Goal: Task Accomplishment & Management: Use online tool/utility

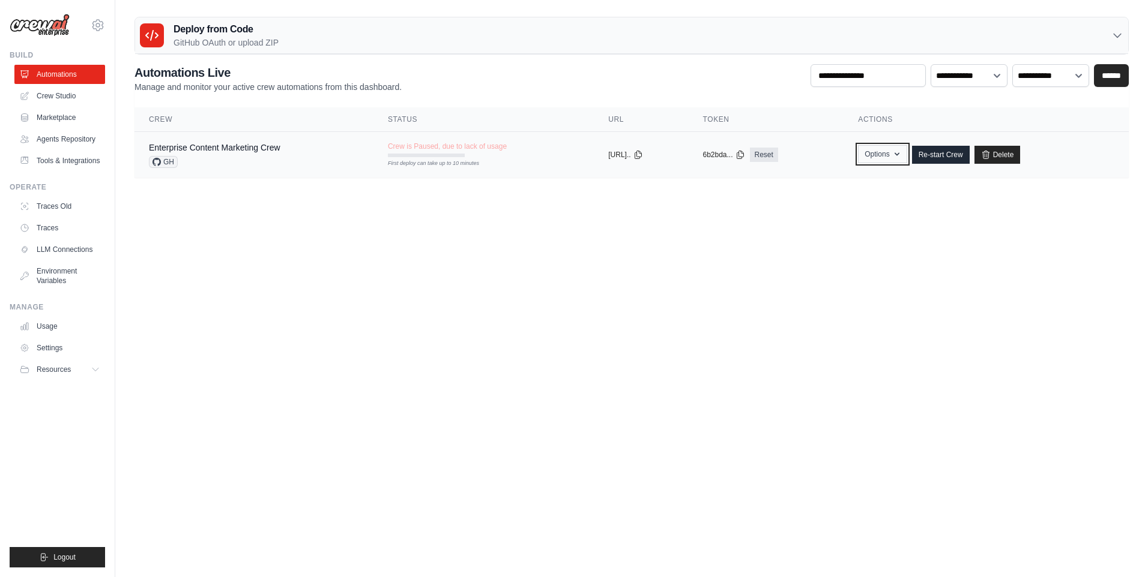
click at [901, 152] on icon "button" at bounding box center [897, 154] width 10 height 10
click at [768, 198] on main "Deploy from Code GitHub OAuth or upload ZIP GitHub OAuth Upload ZIP Connect Git…" at bounding box center [631, 102] width 1032 height 204
click at [888, 158] on button "Options" at bounding box center [882, 154] width 49 height 18
click at [782, 274] on body "[EMAIL_ADDRESS][DOMAIN_NAME] Settings Build Automations Resources" at bounding box center [574, 288] width 1148 height 577
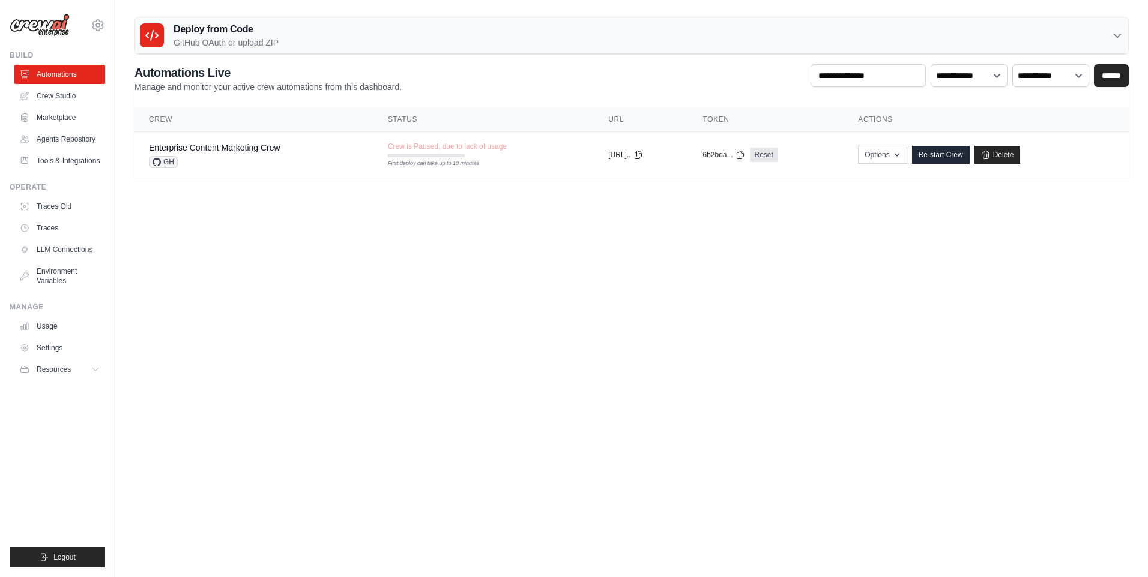
click at [389, 262] on body "[EMAIL_ADDRESS][DOMAIN_NAME] Settings Build Automations Resources" at bounding box center [574, 288] width 1148 height 577
click at [233, 154] on div "Enterprise Content Marketing Crew GH" at bounding box center [214, 155] width 131 height 26
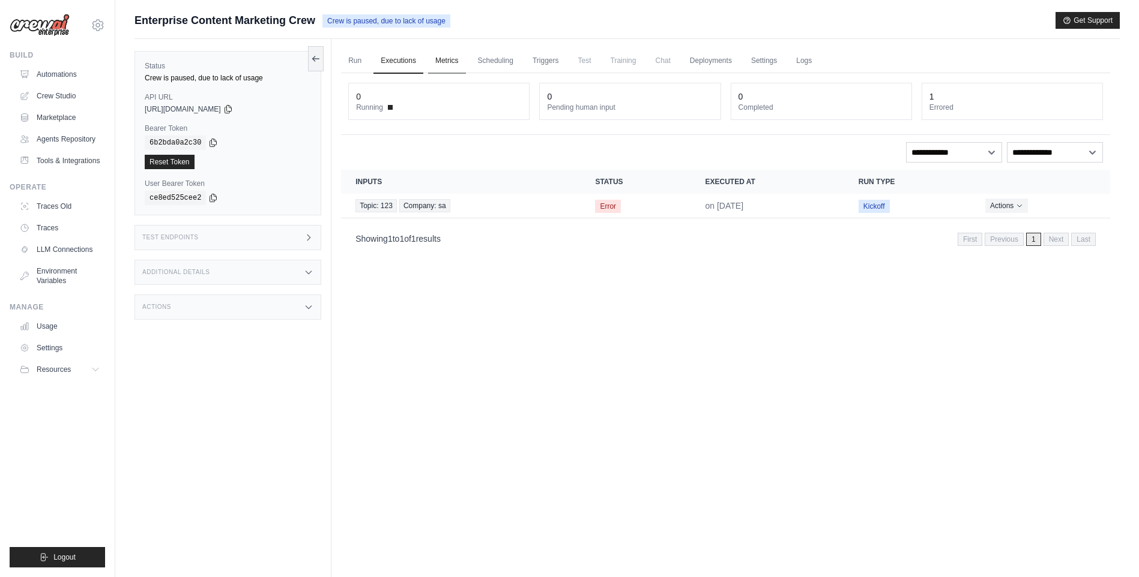
click at [459, 61] on link "Metrics" at bounding box center [447, 61] width 38 height 25
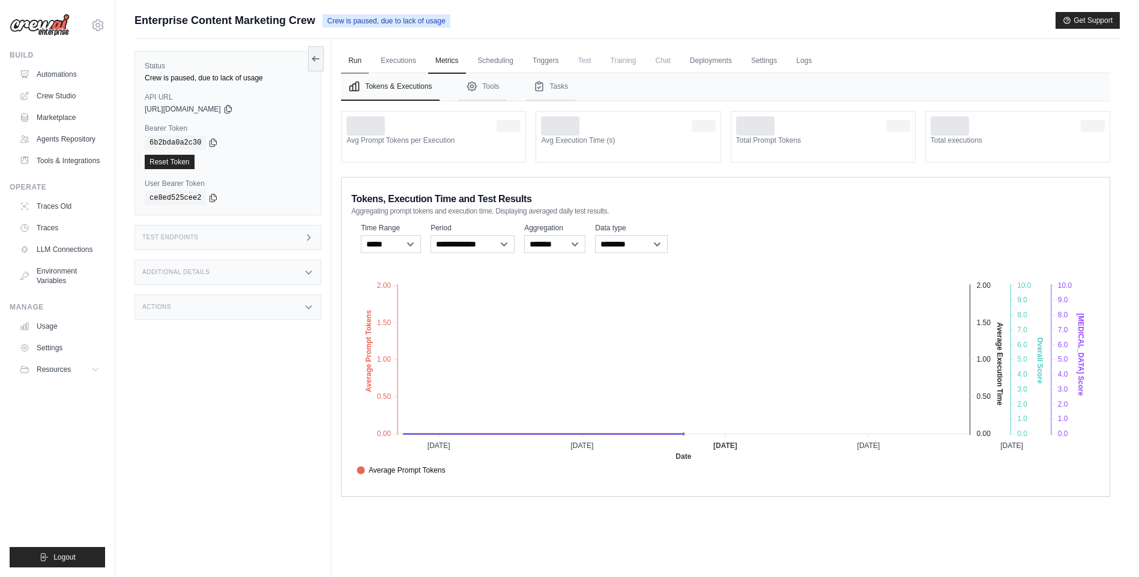
click at [348, 58] on link "Run" at bounding box center [355, 61] width 28 height 25
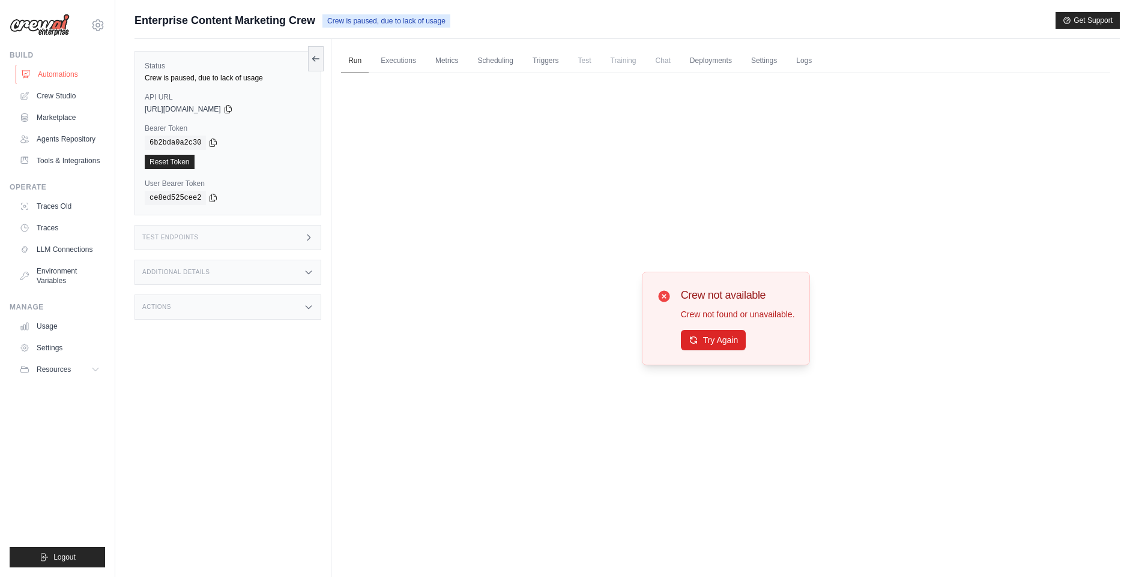
click at [55, 72] on link "Automations" at bounding box center [61, 74] width 91 height 19
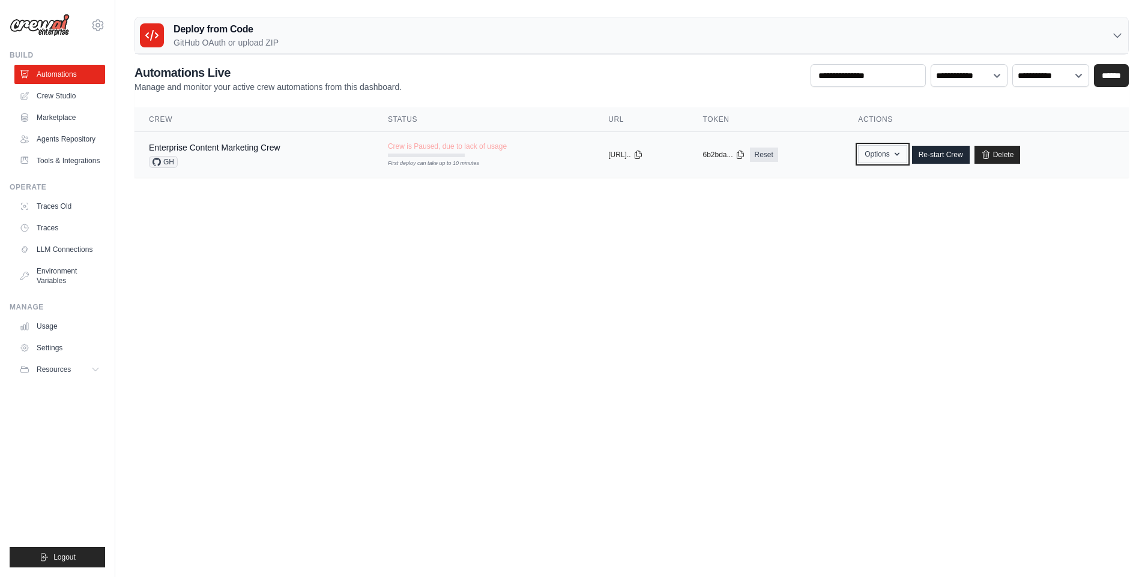
click at [903, 148] on button "Options" at bounding box center [882, 154] width 49 height 18
click at [807, 271] on body "[EMAIL_ADDRESS][DOMAIN_NAME] Settings Build Automations Resources" at bounding box center [574, 288] width 1148 height 577
click at [78, 94] on link "Crew Studio" at bounding box center [61, 95] width 91 height 19
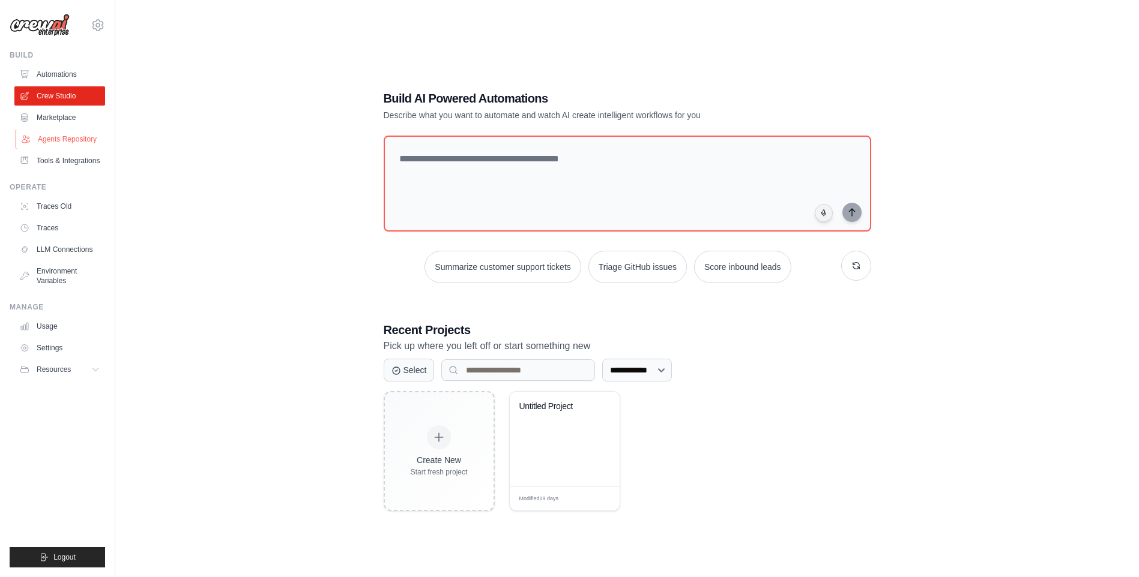
click at [78, 133] on link "Agents Repository" at bounding box center [61, 139] width 91 height 19
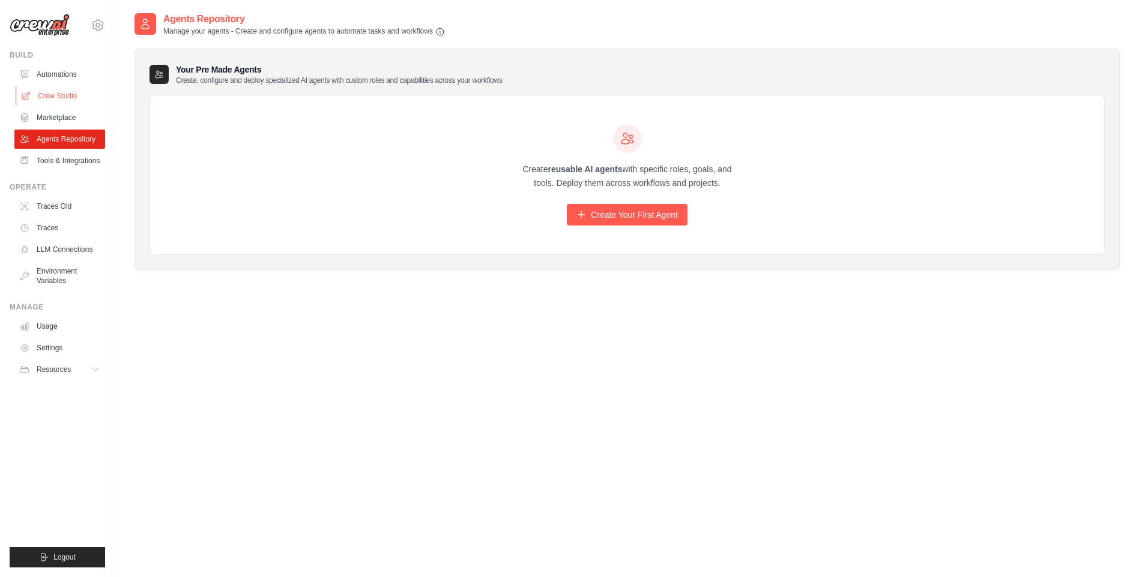
click at [36, 89] on link "Crew Studio" at bounding box center [61, 95] width 91 height 19
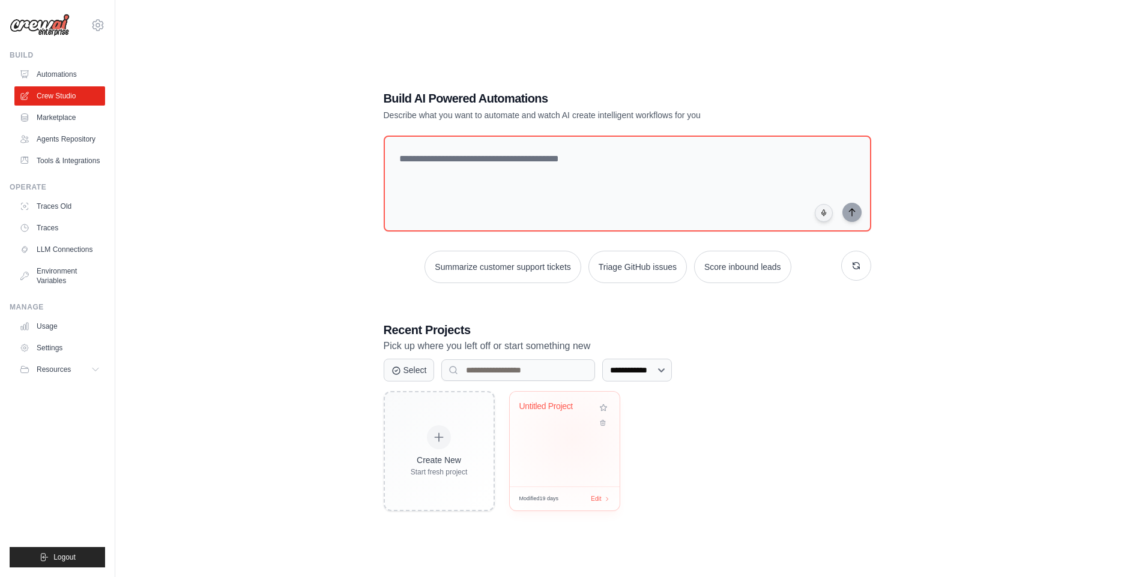
click at [572, 439] on div "Untitled Project" at bounding box center [565, 439] width 110 height 95
click at [70, 121] on link "Marketplace" at bounding box center [61, 117] width 91 height 19
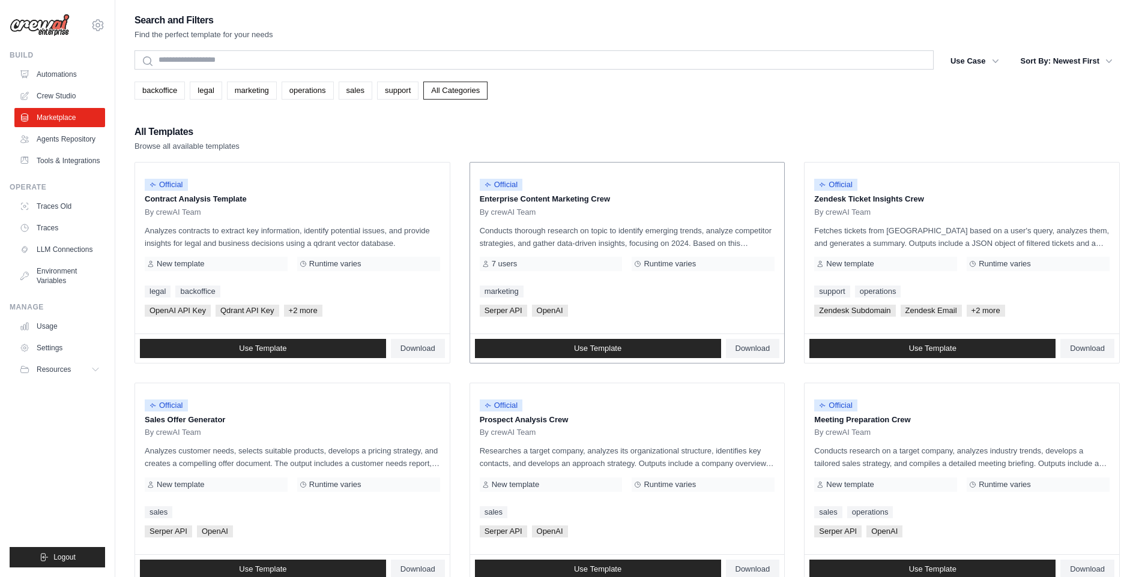
click at [664, 264] on span "Runtime varies" at bounding box center [669, 264] width 52 height 10
drag, startPoint x: 664, startPoint y: 264, endPoint x: 618, endPoint y: 283, distance: 49.8
click at [618, 283] on div "Official Enterprise Content Marketing Crew By crewAI Team Conducts thorough res…" at bounding box center [627, 248] width 314 height 171
click at [616, 341] on link "Use Template" at bounding box center [598, 348] width 246 height 19
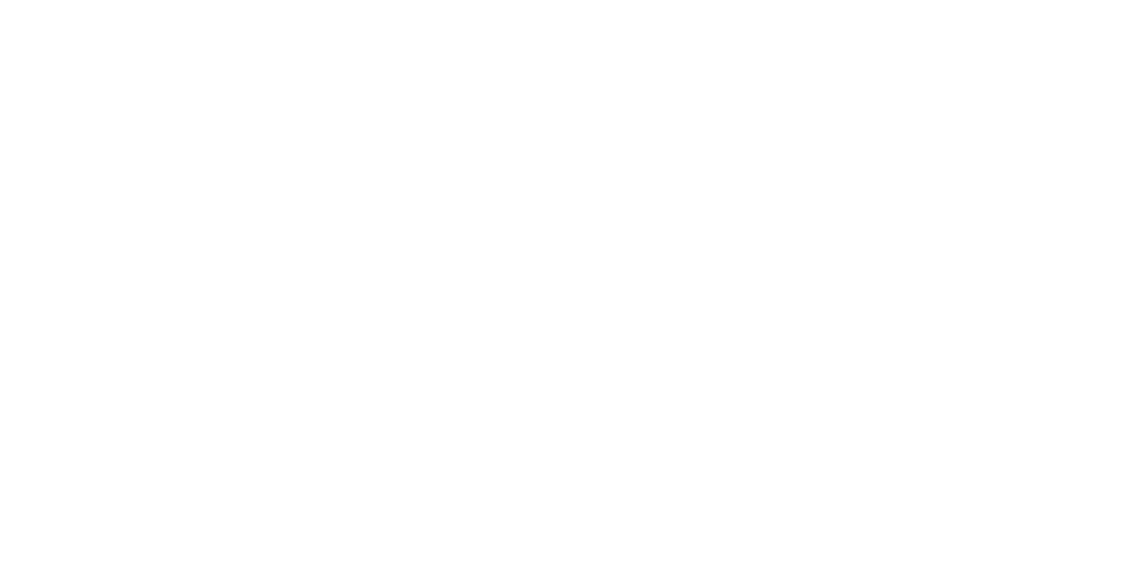
click at [601, 0] on html at bounding box center [574, 0] width 1148 height 0
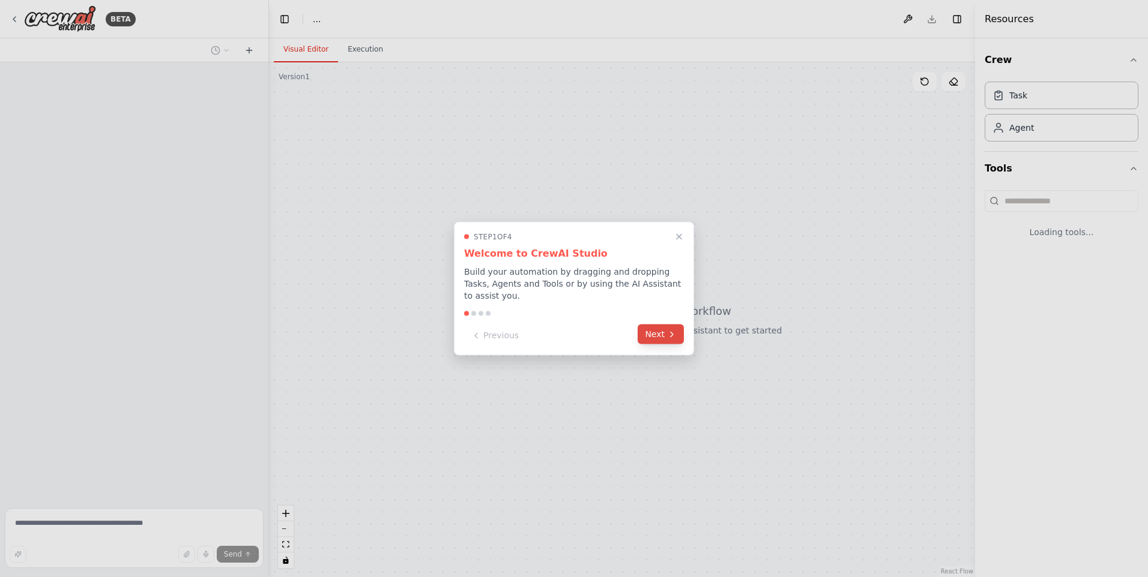
click at [654, 325] on button "Next" at bounding box center [660, 335] width 46 height 20
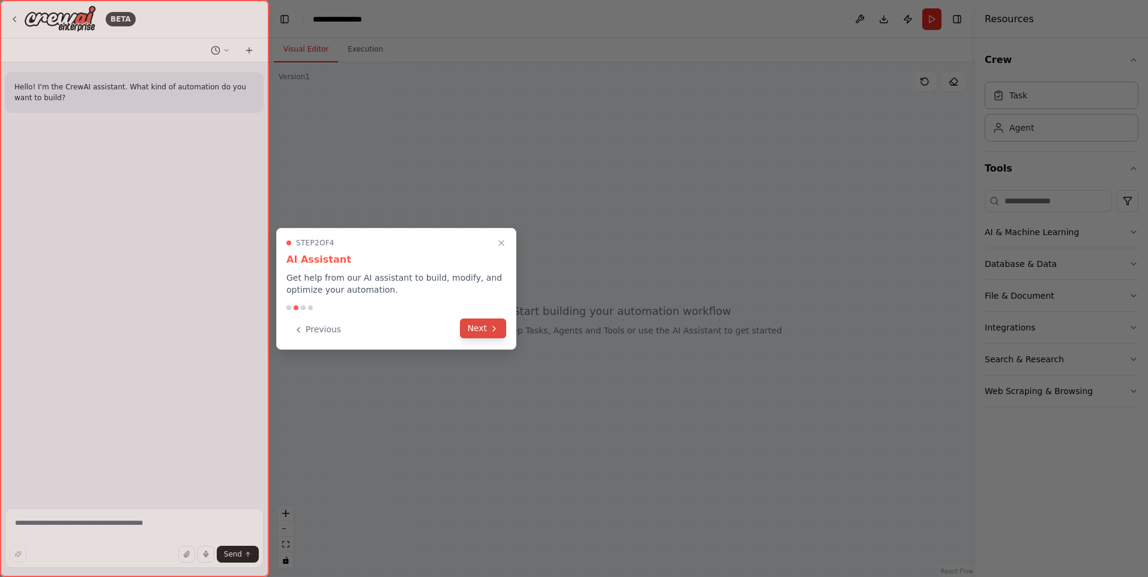
click at [475, 326] on button "Next" at bounding box center [483, 329] width 46 height 20
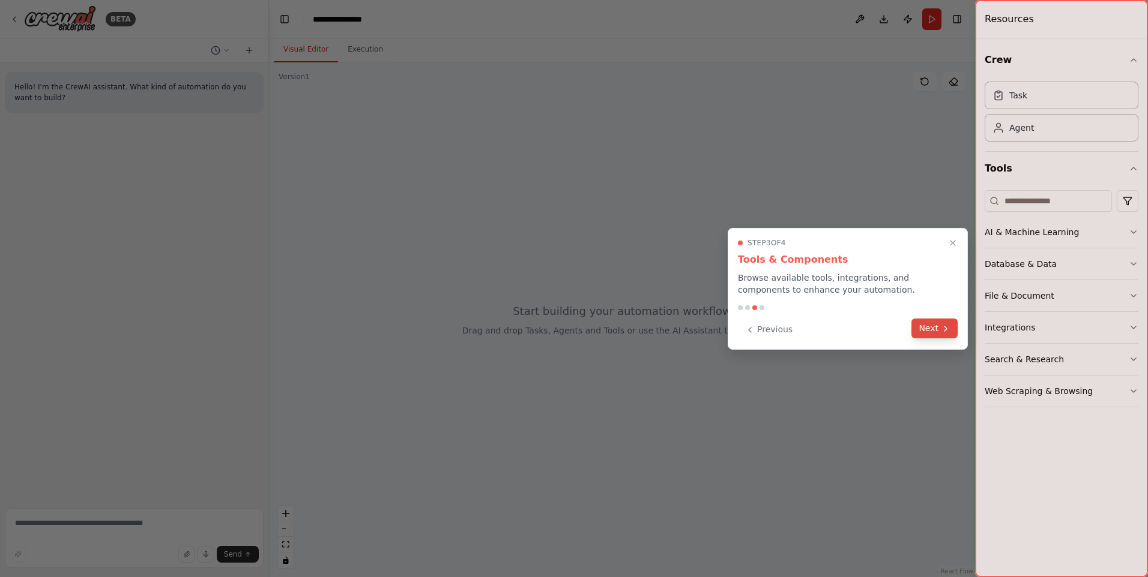
click at [930, 331] on button "Next" at bounding box center [934, 329] width 46 height 20
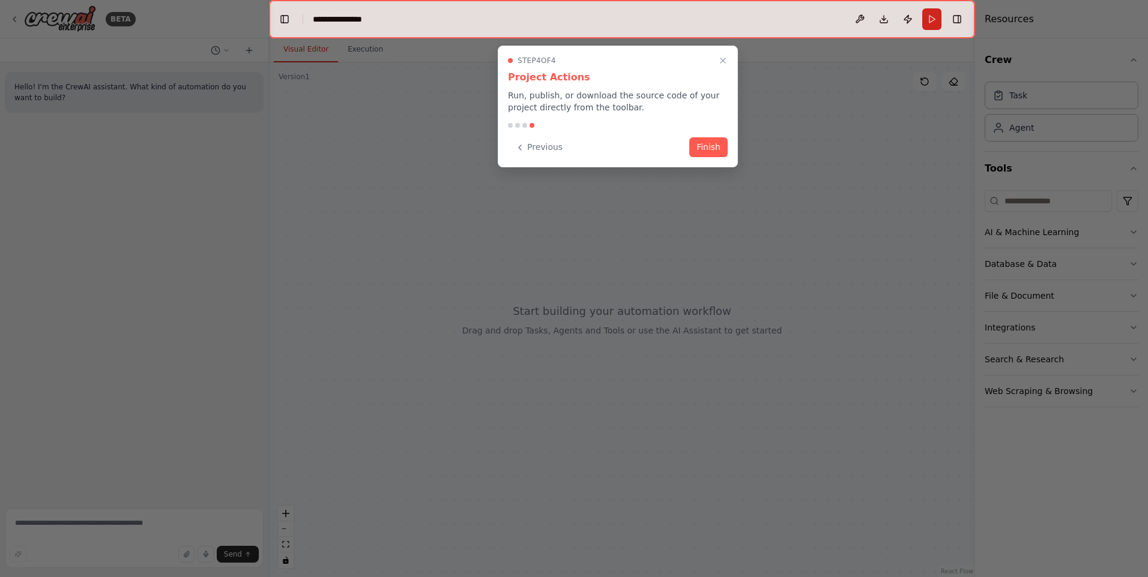
click at [930, 331] on div at bounding box center [574, 288] width 1148 height 577
click at [705, 141] on button "Finish" at bounding box center [712, 146] width 38 height 20
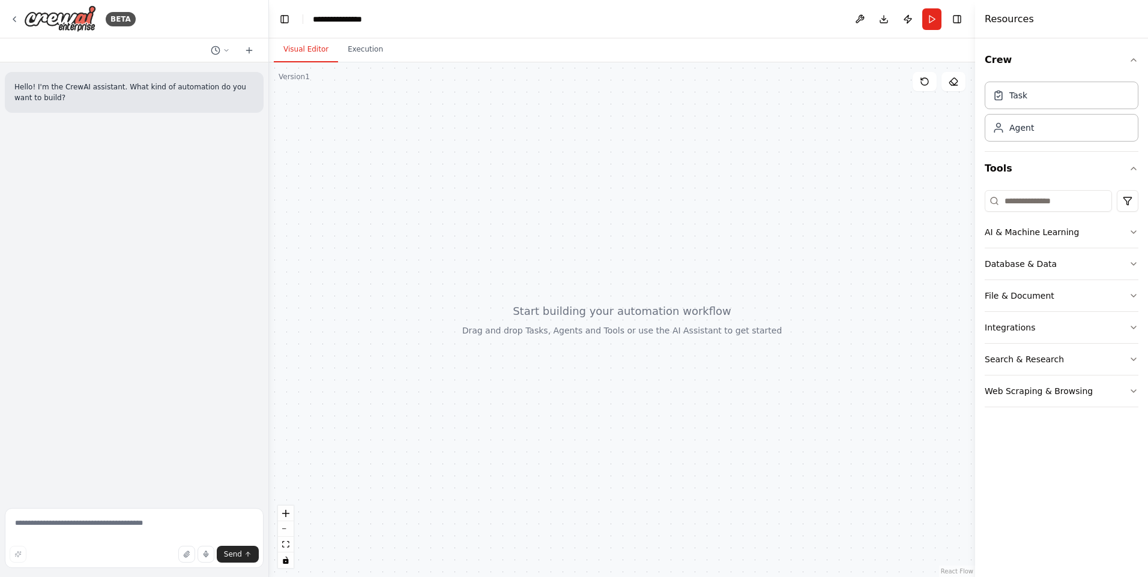
click at [705, 141] on div at bounding box center [622, 319] width 706 height 515
click at [934, 20] on button "Run" at bounding box center [931, 19] width 19 height 22
